Goal: Book appointment/travel/reservation

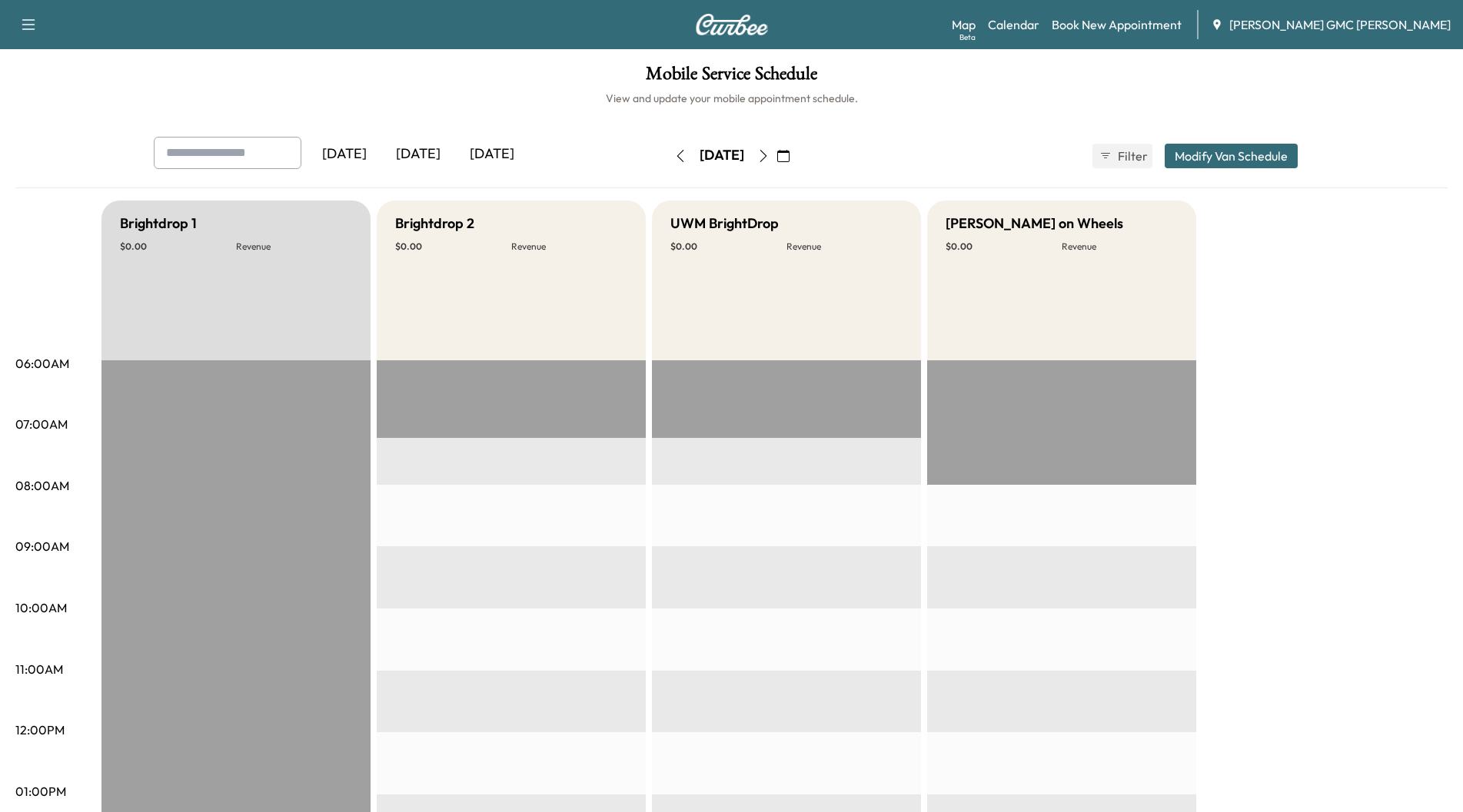
click at [770, 154] on icon "button" at bounding box center [763, 156] width 13 height 13
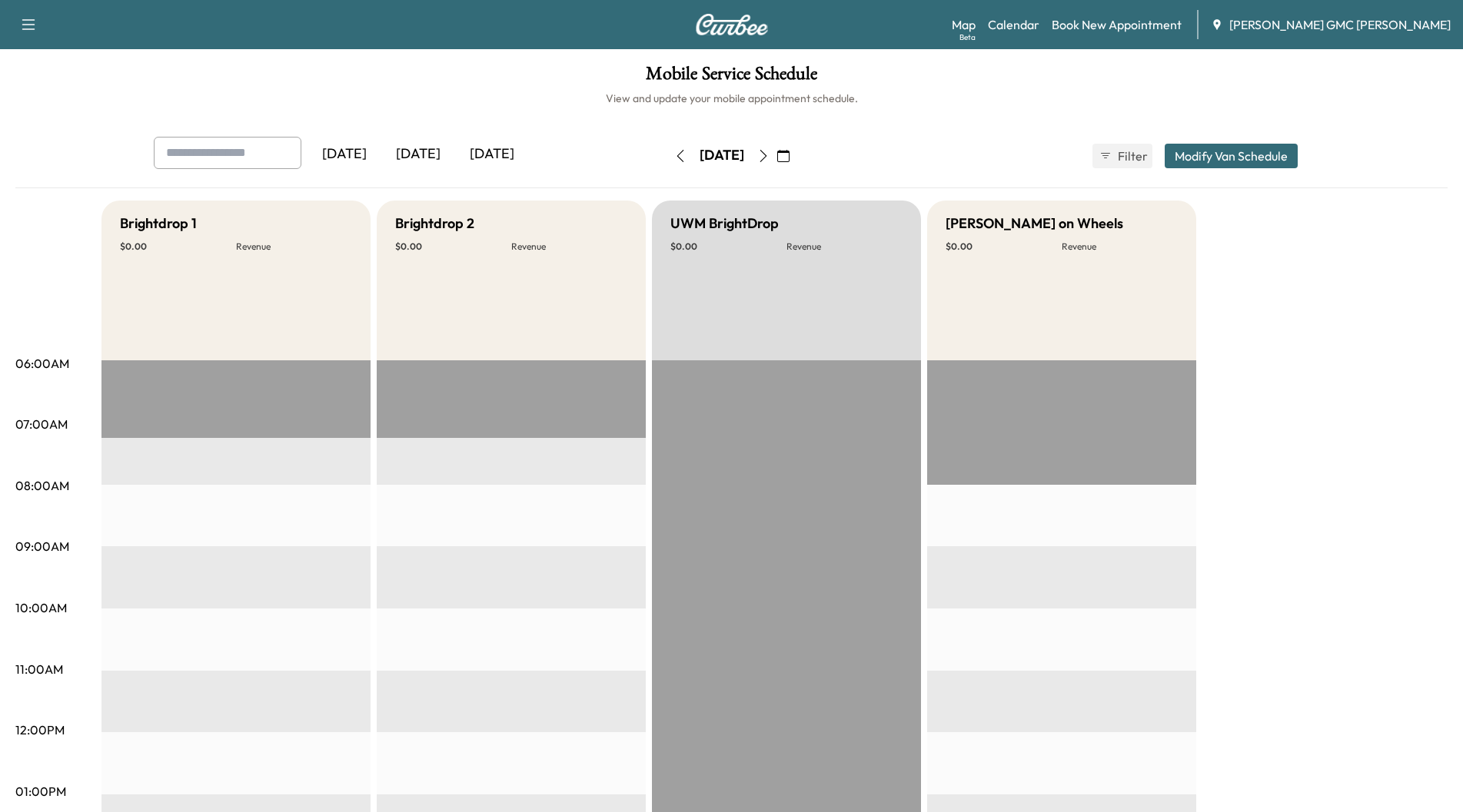
click at [797, 159] on button "button" at bounding box center [783, 155] width 26 height 24
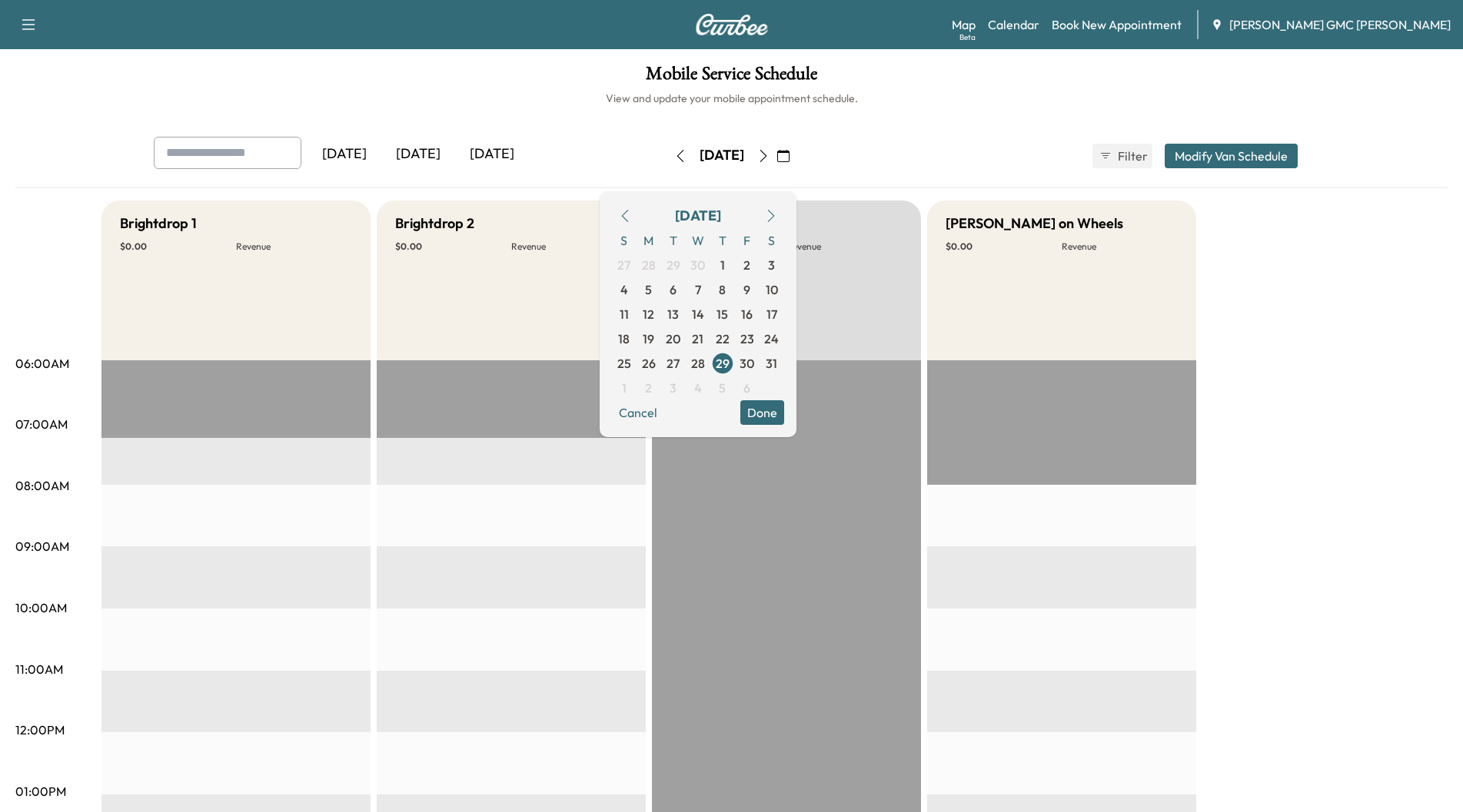
click at [770, 152] on icon "button" at bounding box center [763, 156] width 13 height 13
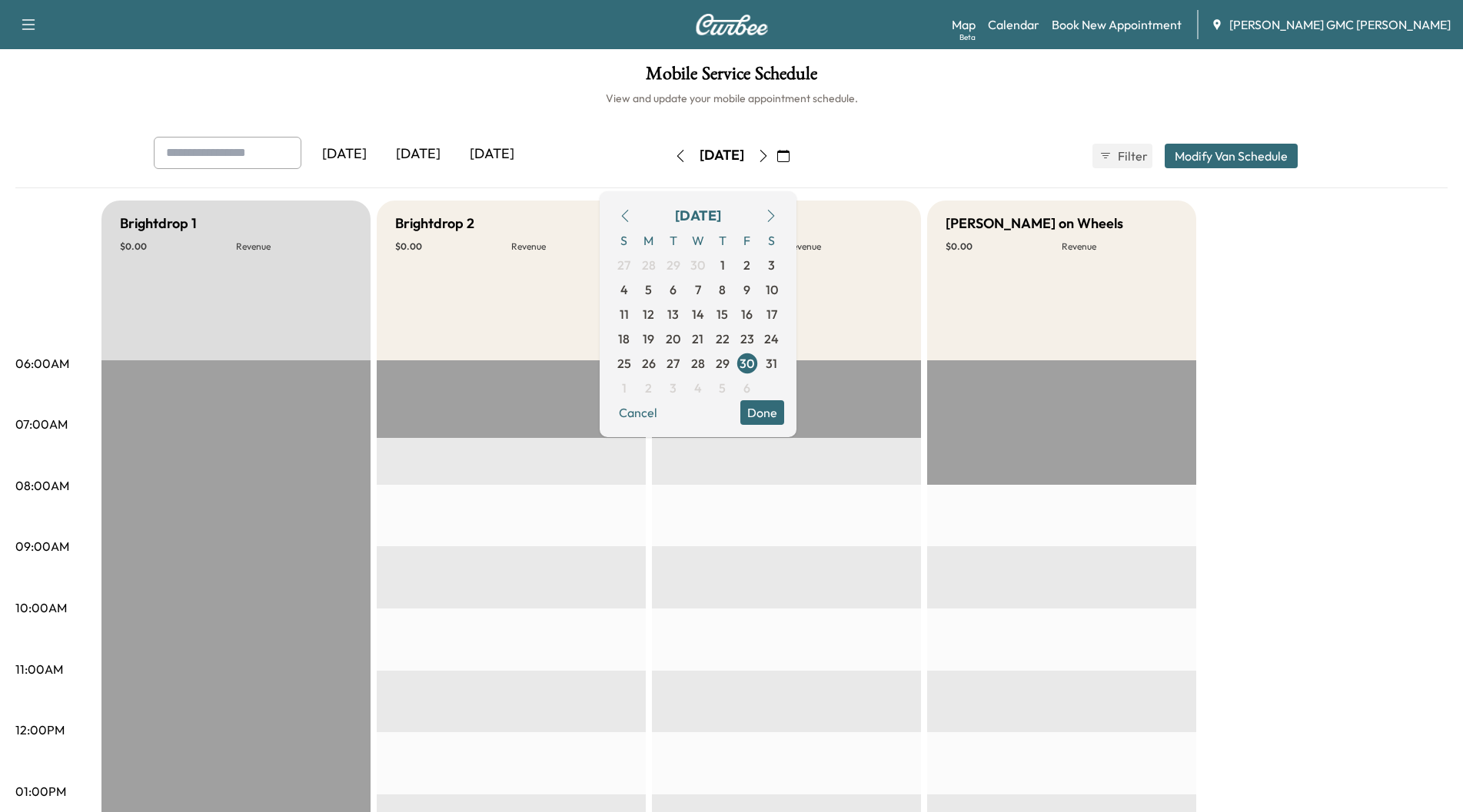
click at [423, 148] on div "[DATE]" at bounding box center [418, 154] width 74 height 35
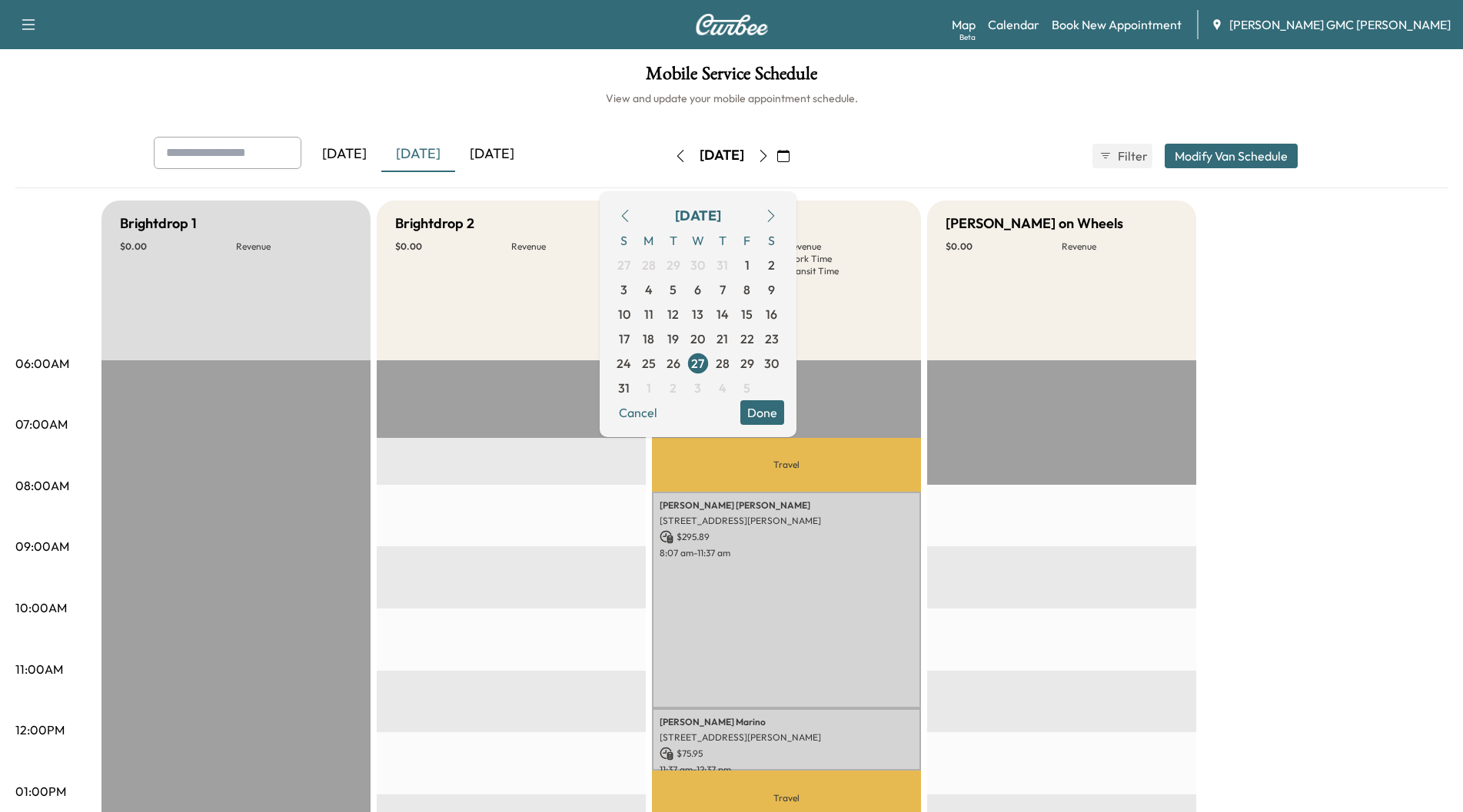
click at [770, 152] on icon "button" at bounding box center [763, 156] width 13 height 13
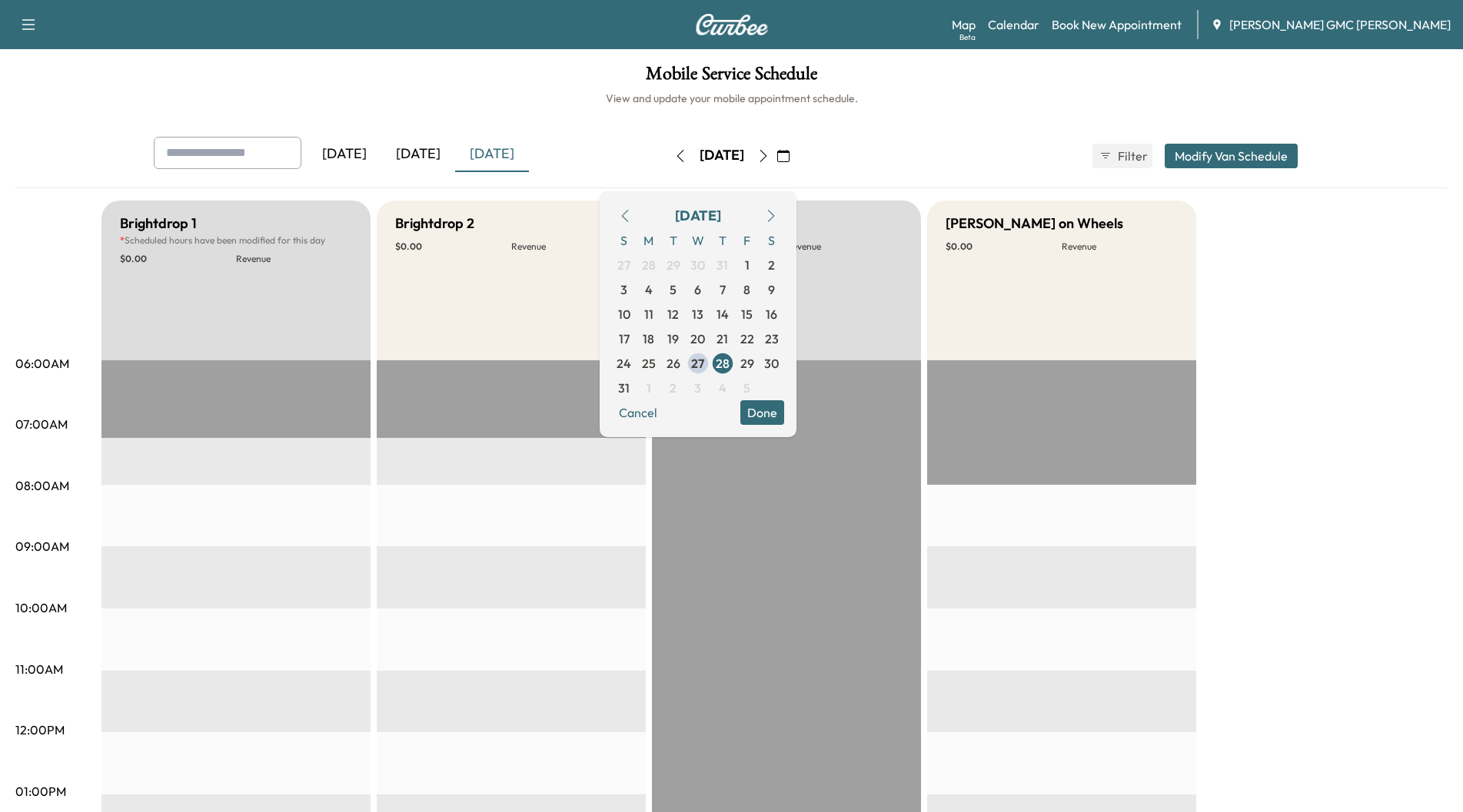
click at [770, 152] on icon "button" at bounding box center [763, 156] width 13 height 13
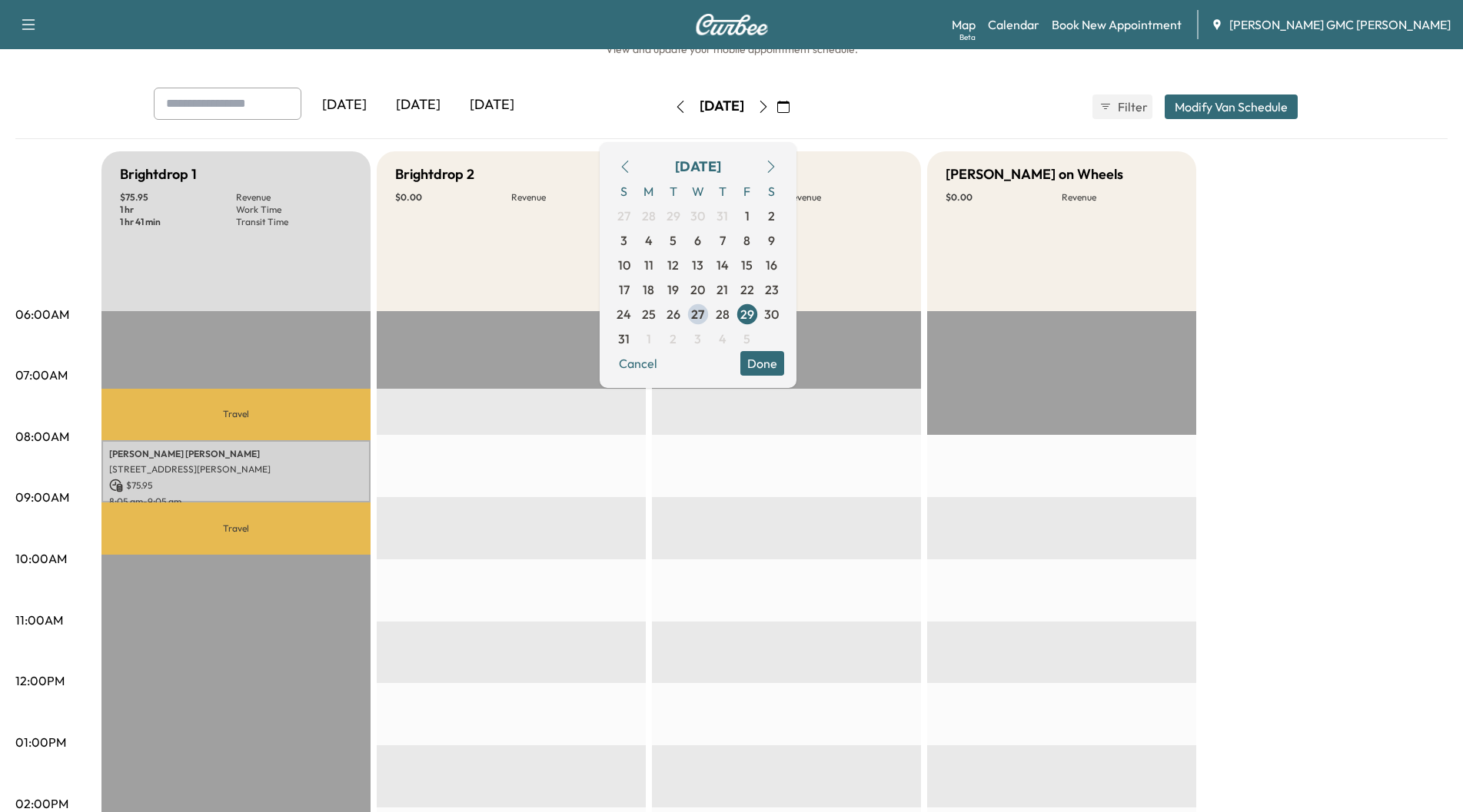
scroll to position [77, 0]
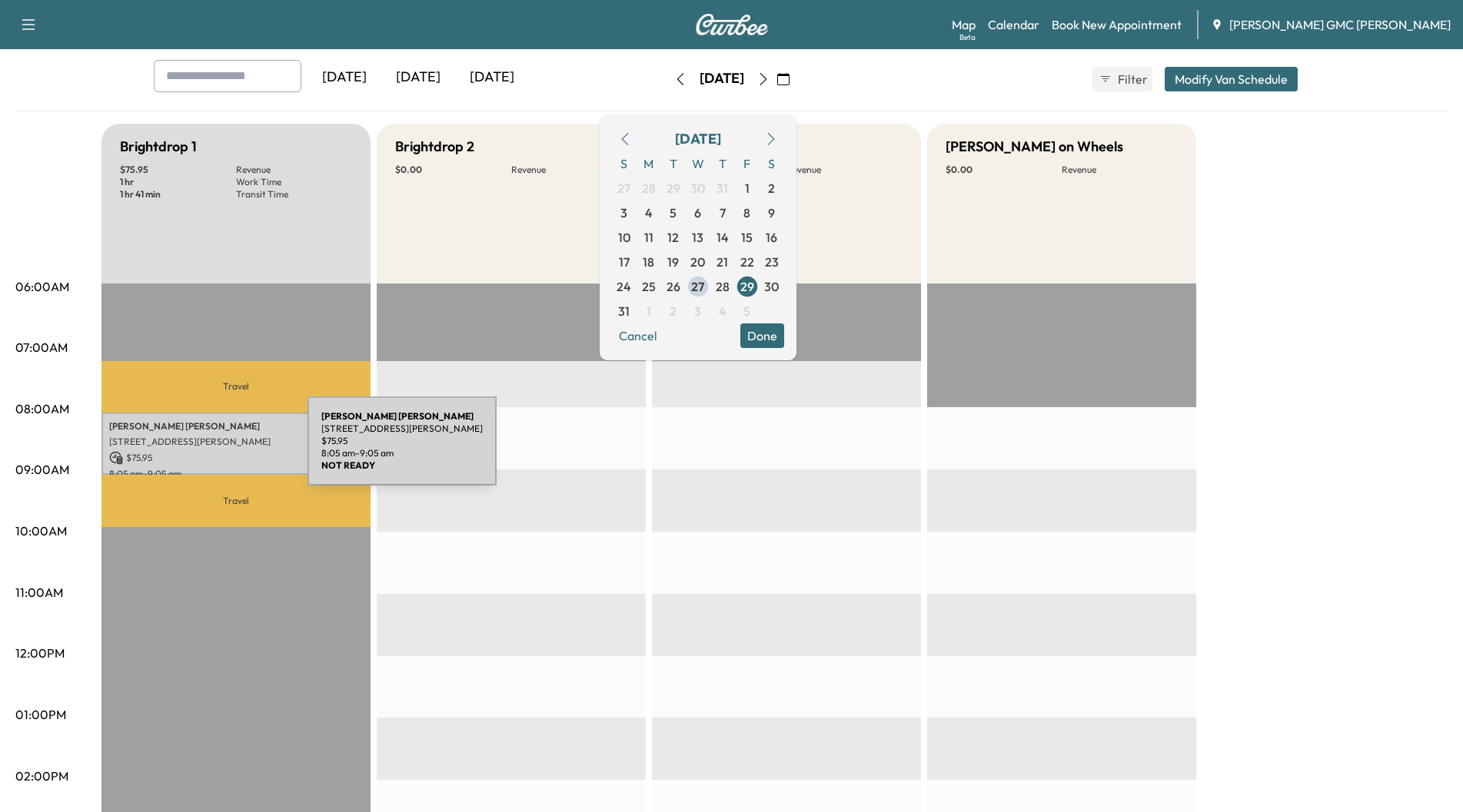
click at [192, 451] on p "$ 75.95" at bounding box center [236, 458] width 253 height 13
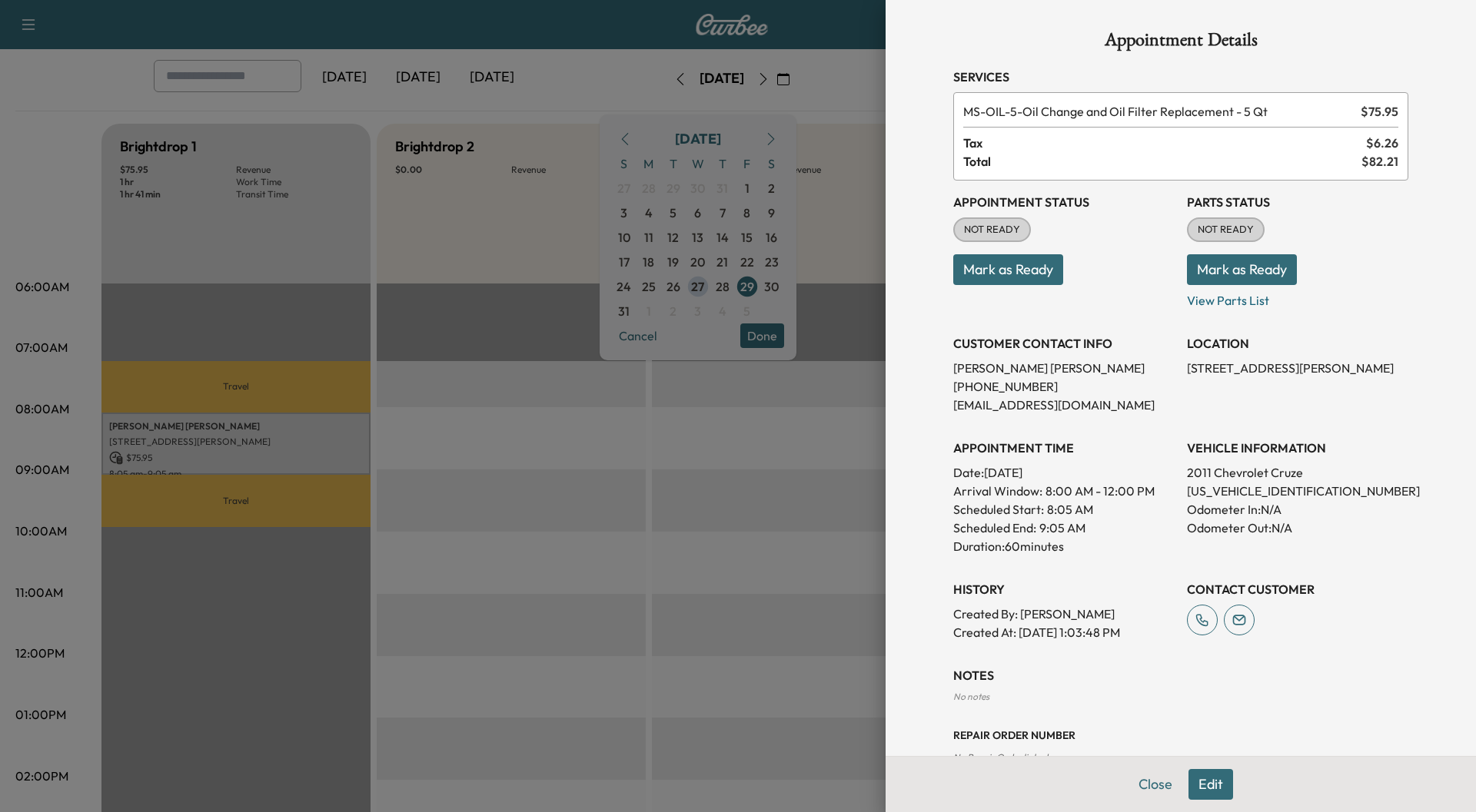
click at [602, 69] on div at bounding box center [738, 406] width 1476 height 812
